Goal: Information Seeking & Learning: Learn about a topic

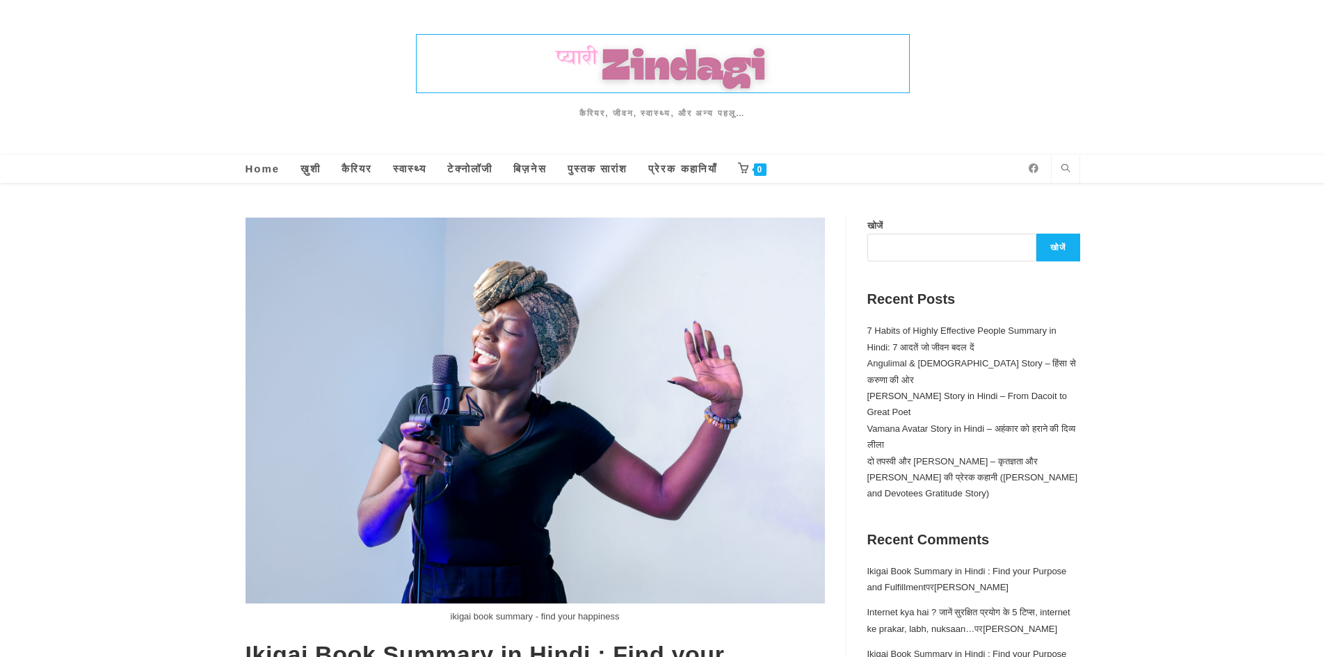
click at [612, 50] on img at bounding box center [663, 64] width 493 height 58
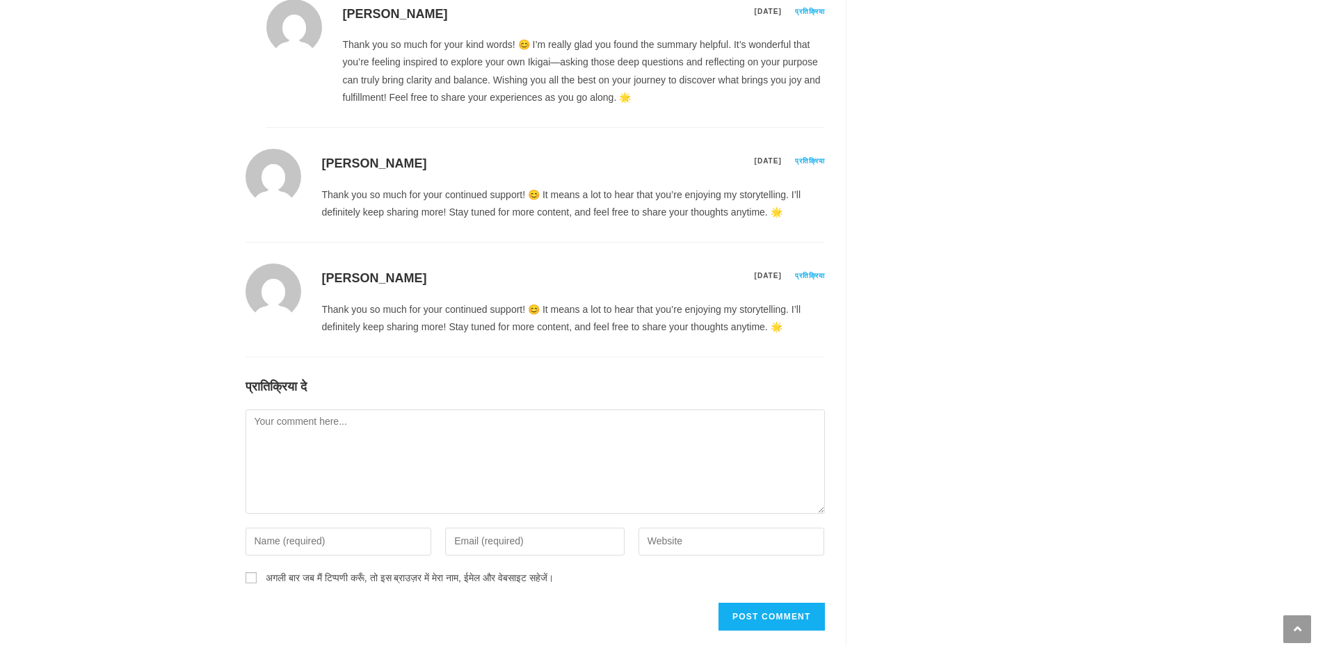
scroll to position [5635, 0]
